Goal: Transaction & Acquisition: Purchase product/service

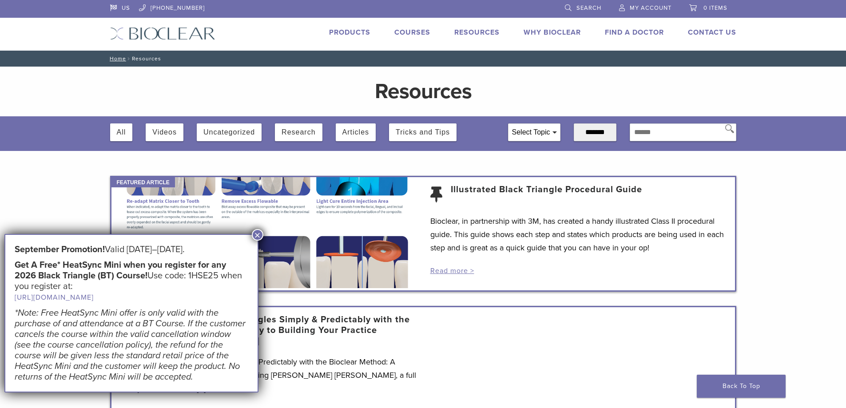
click at [256, 235] on button "×" at bounding box center [258, 235] width 12 height 12
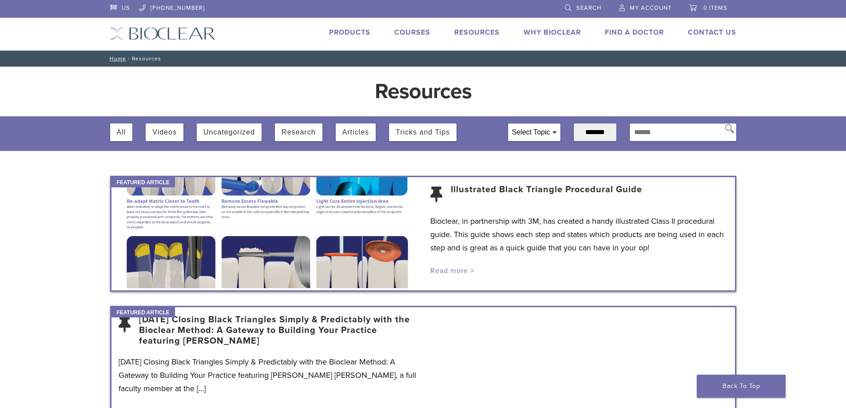
click at [461, 274] on link "Read more >" at bounding box center [452, 271] width 44 height 9
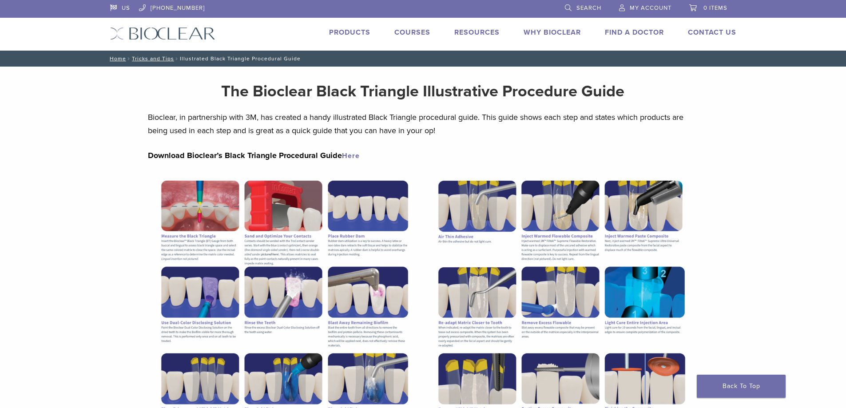
click at [356, 31] on link "Products" at bounding box center [349, 32] width 41 height 9
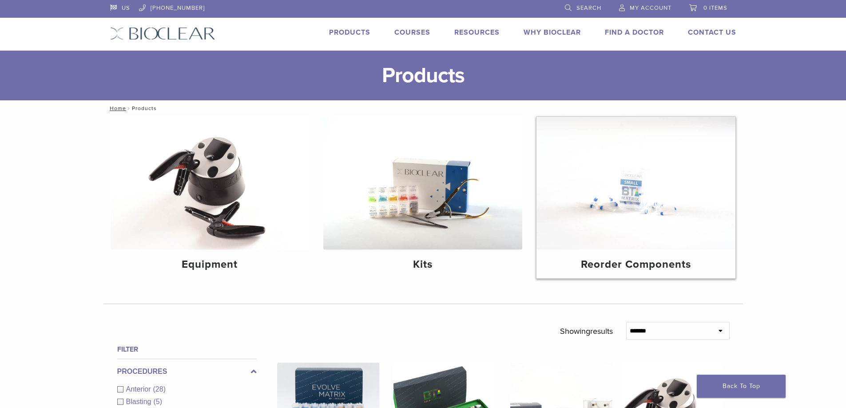
click at [676, 209] on img at bounding box center [636, 183] width 199 height 133
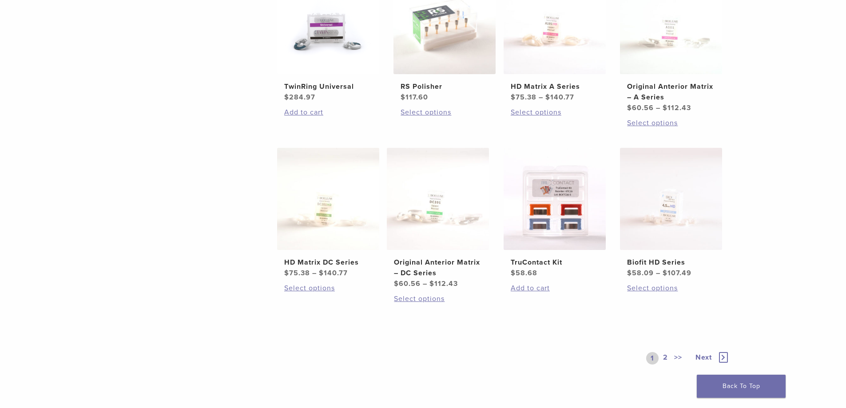
scroll to position [418, 0]
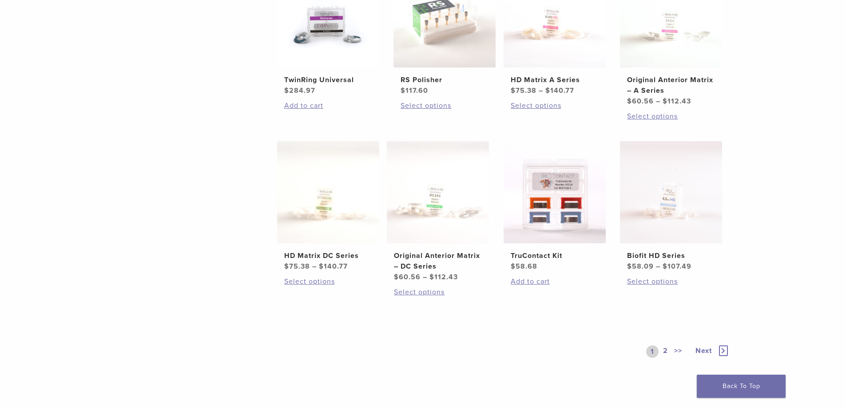
click at [706, 352] on span "Next" at bounding box center [704, 351] width 16 height 9
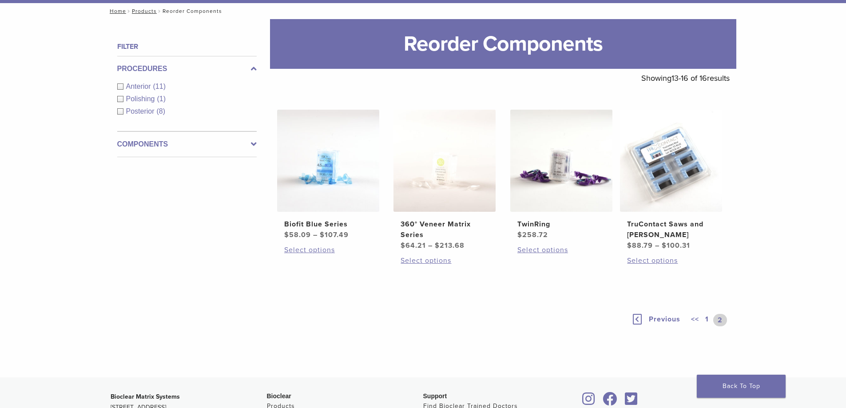
scroll to position [93, 0]
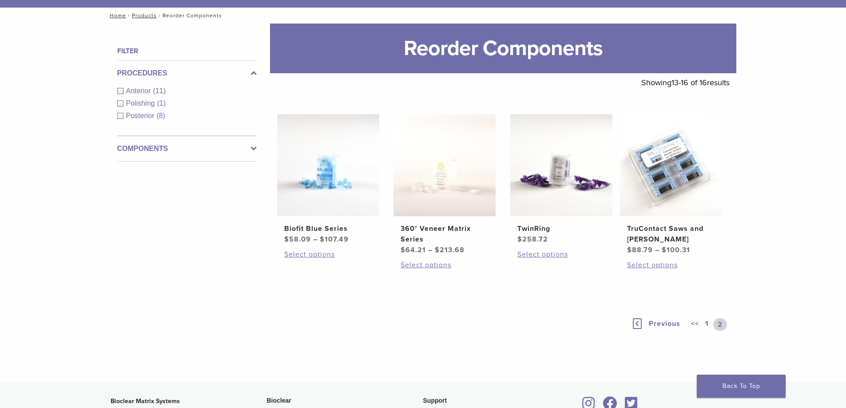
click at [121, 90] on div "Anterior (11)" at bounding box center [186, 91] width 139 height 11
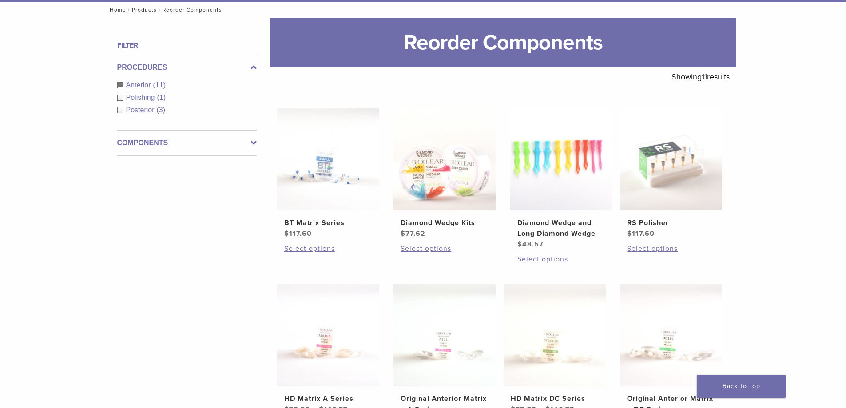
scroll to position [96, 0]
